Goal: Navigation & Orientation: Find specific page/section

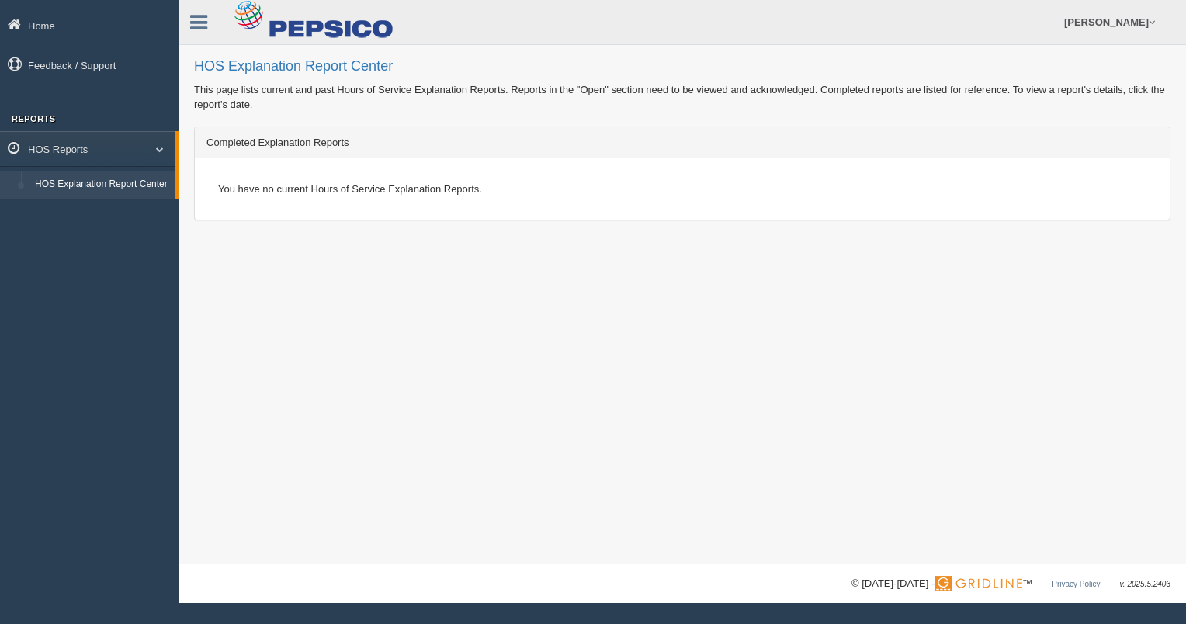
click at [112, 188] on link "HOS Explanation Report Center" at bounding box center [101, 185] width 147 height 28
click at [78, 143] on link "HOS Reports" at bounding box center [87, 148] width 175 height 35
click at [161, 149] on span at bounding box center [157, 149] width 20 height 8
click at [53, 21] on link "Home" at bounding box center [89, 25] width 179 height 35
